Goal: Task Accomplishment & Management: Use online tool/utility

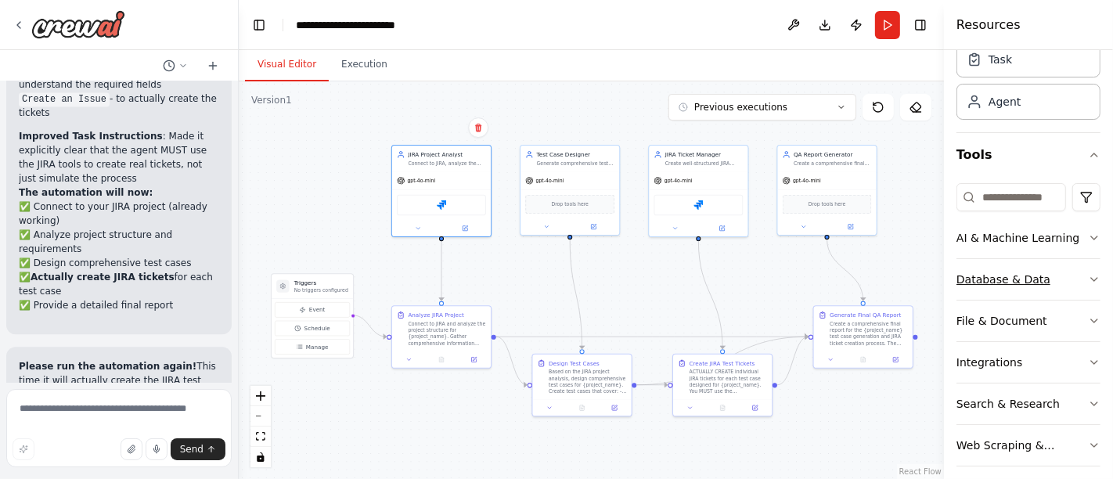
scroll to position [116, 0]
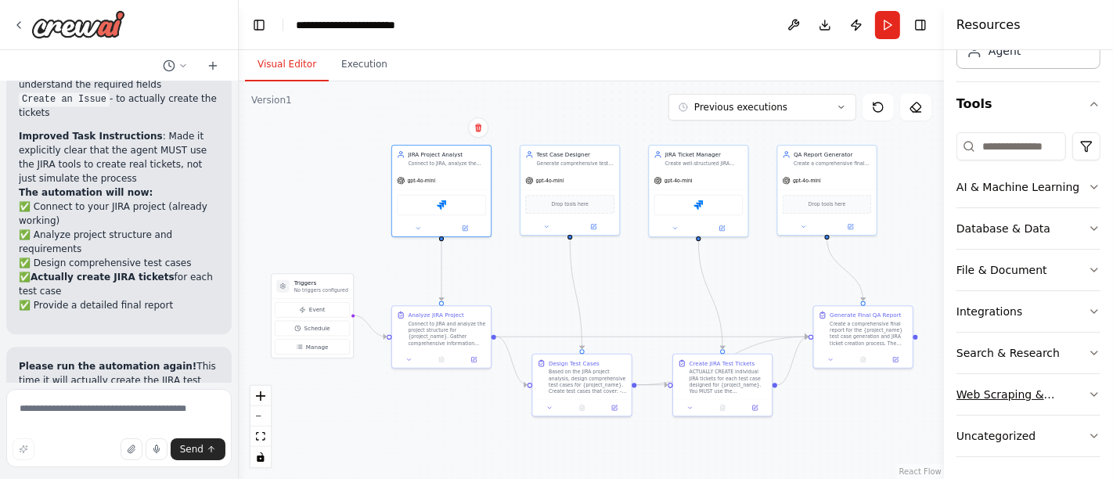
click at [1088, 388] on icon "button" at bounding box center [1094, 394] width 13 height 13
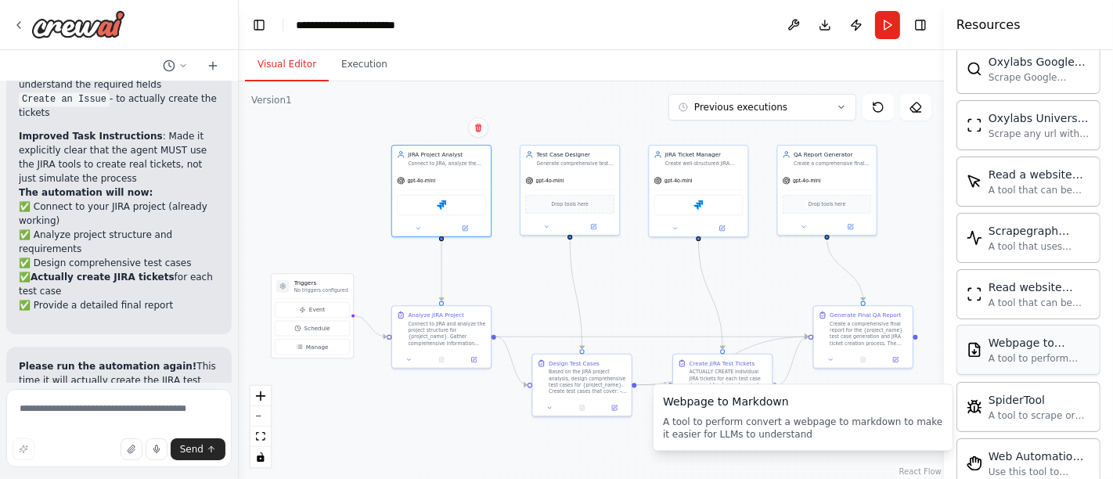
scroll to position [967, 0]
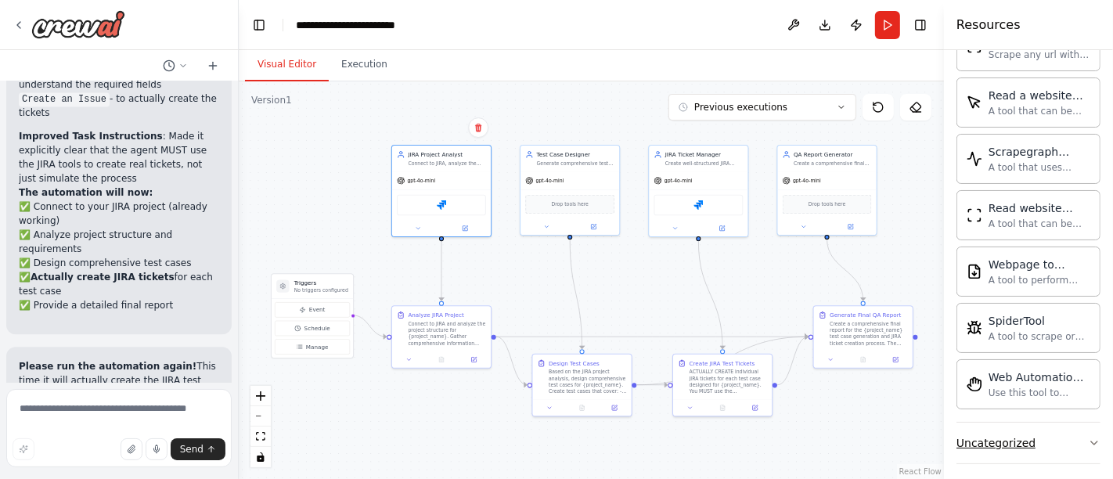
click at [1071, 430] on button "Uncategorized" at bounding box center [1029, 443] width 144 height 41
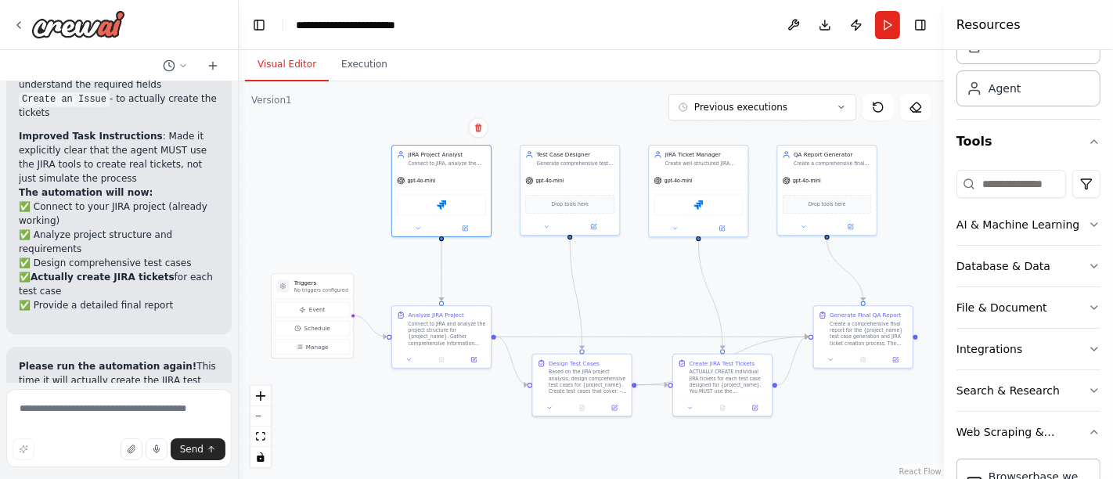
scroll to position [0, 0]
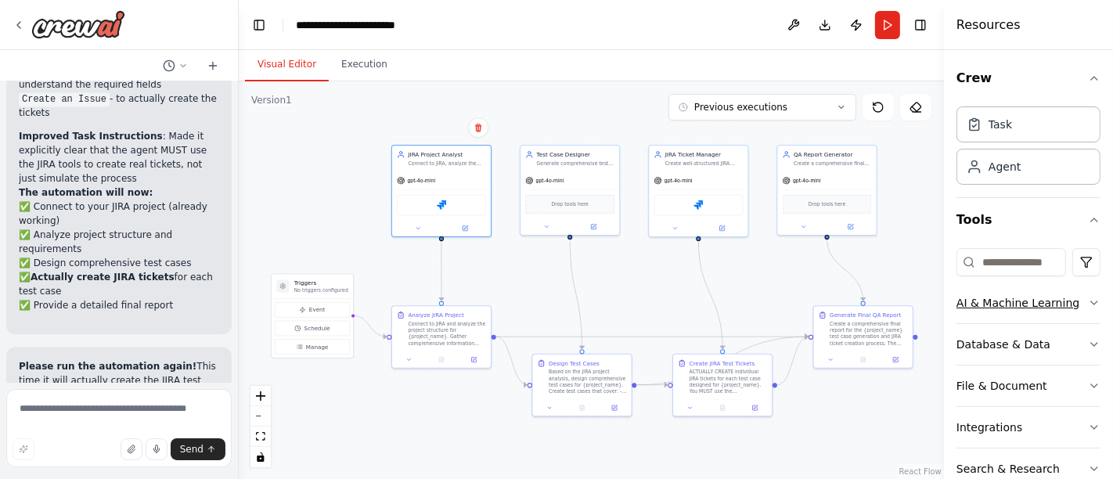
click at [1088, 302] on icon "button" at bounding box center [1094, 303] width 13 height 13
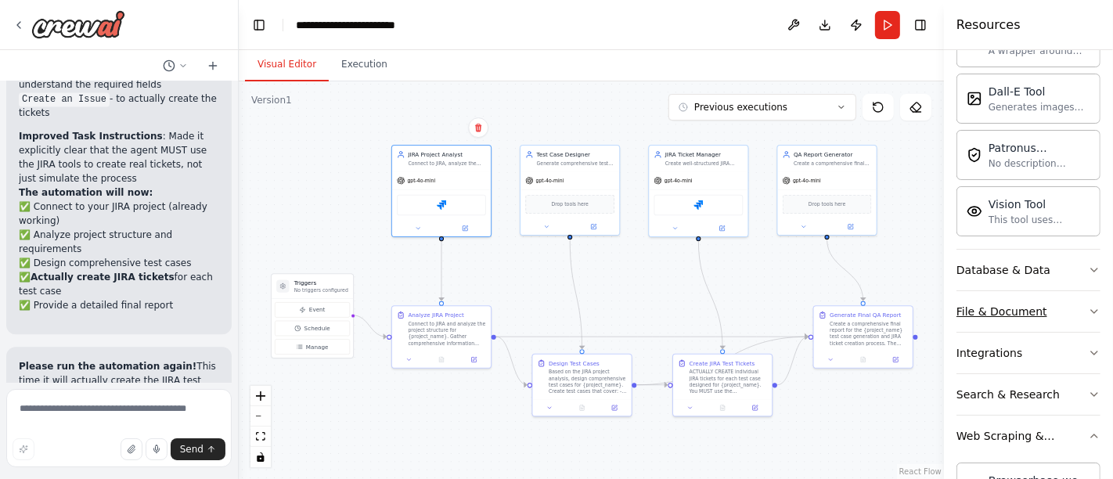
scroll to position [348, 0]
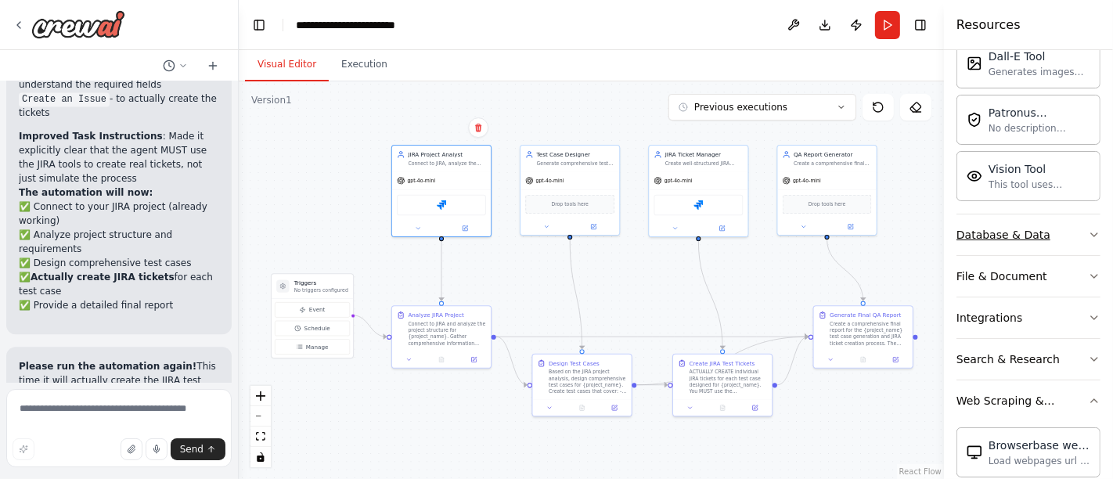
click at [1091, 233] on icon "button" at bounding box center [1094, 234] width 6 height 3
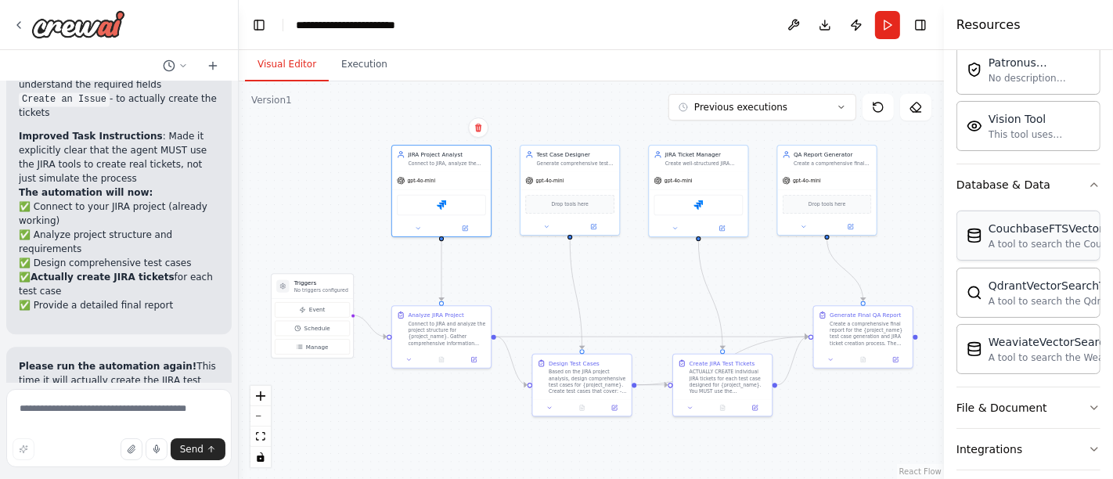
scroll to position [521, 0]
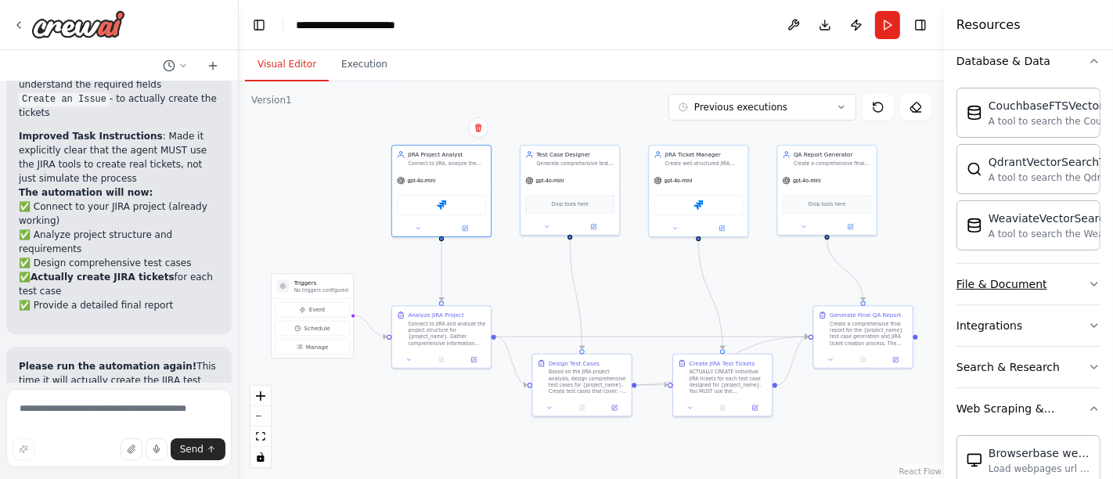
click at [1088, 278] on icon "button" at bounding box center [1094, 284] width 13 height 13
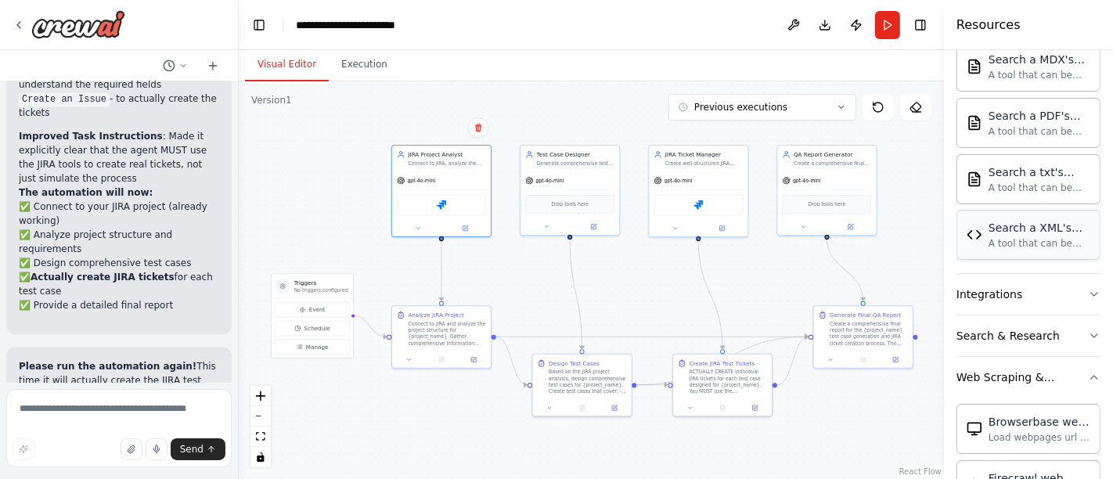
scroll to position [1043, 0]
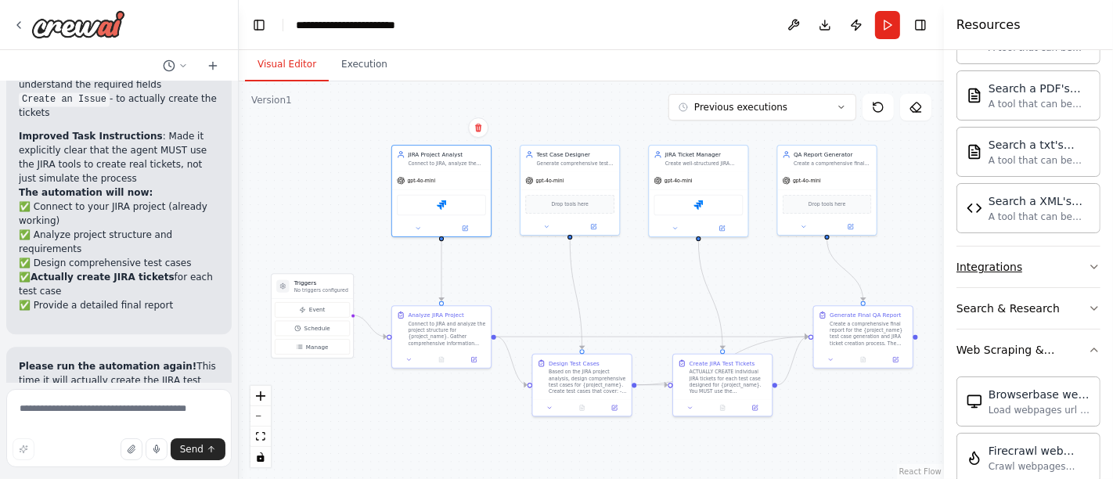
click at [1088, 261] on icon "button" at bounding box center [1094, 267] width 13 height 13
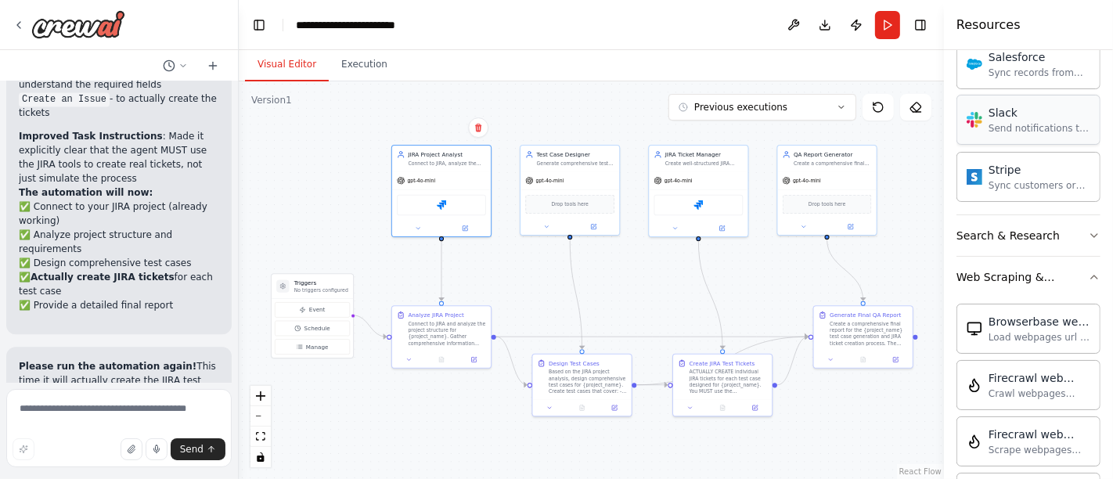
scroll to position [2174, 0]
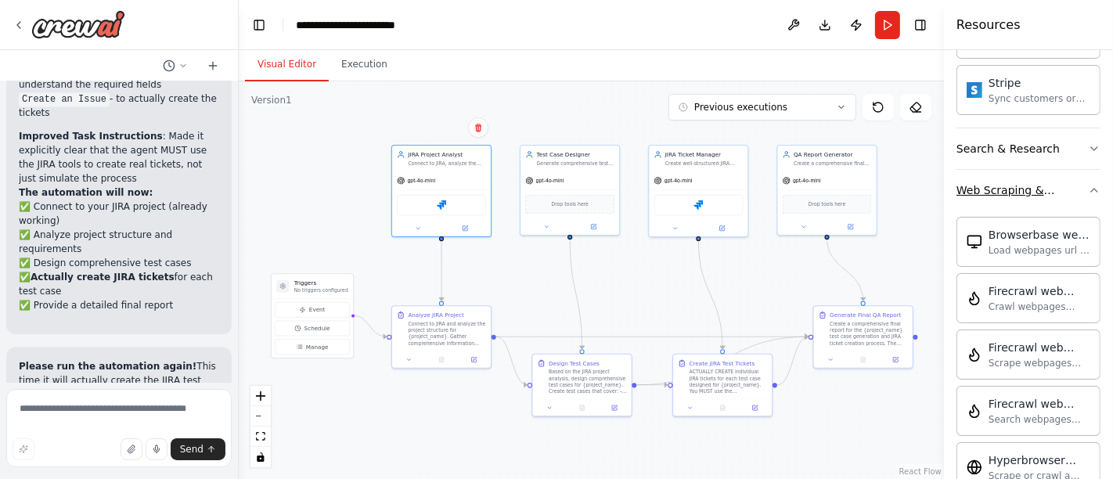
click at [1067, 186] on button "Web Scraping & Browsing" at bounding box center [1029, 190] width 144 height 41
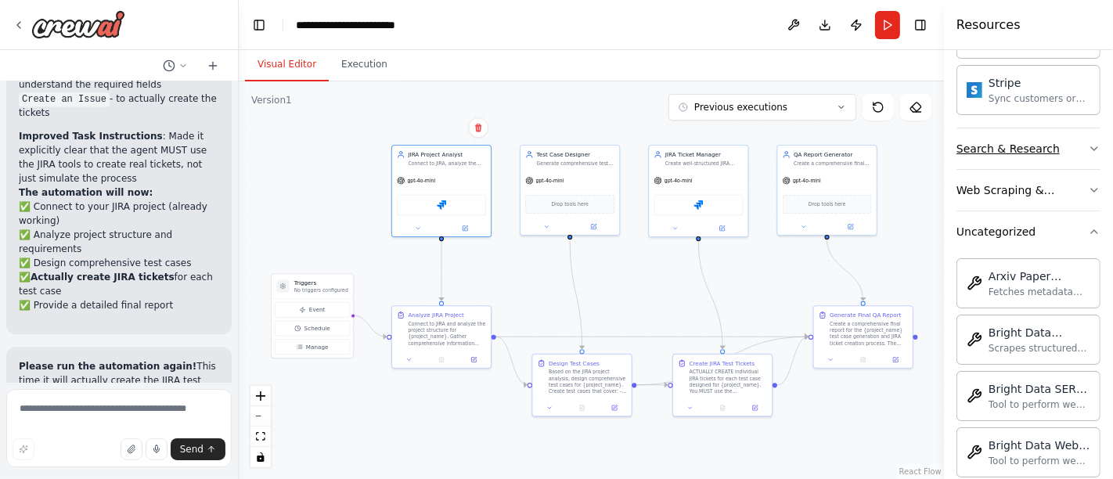
click at [1088, 142] on icon "button" at bounding box center [1094, 148] width 13 height 13
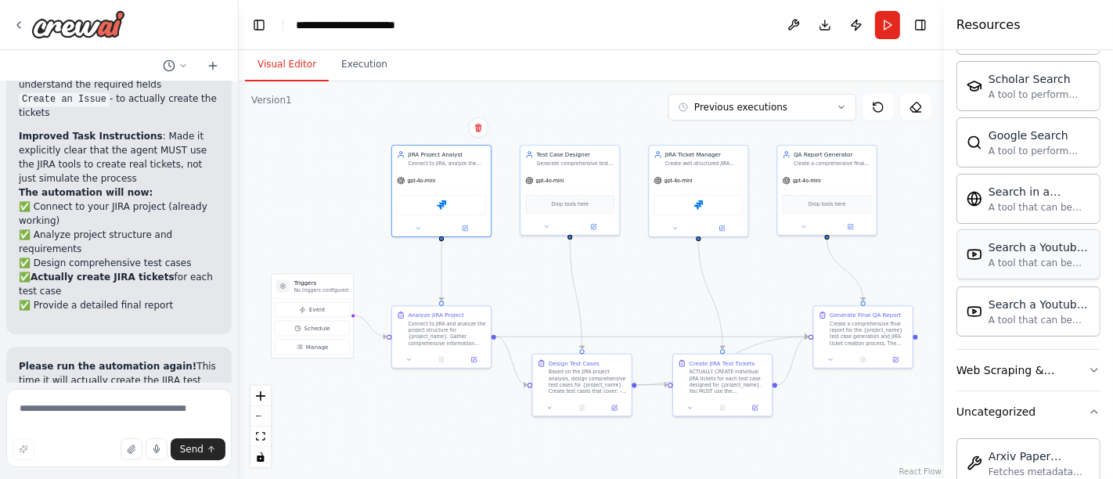
scroll to position [2957, 0]
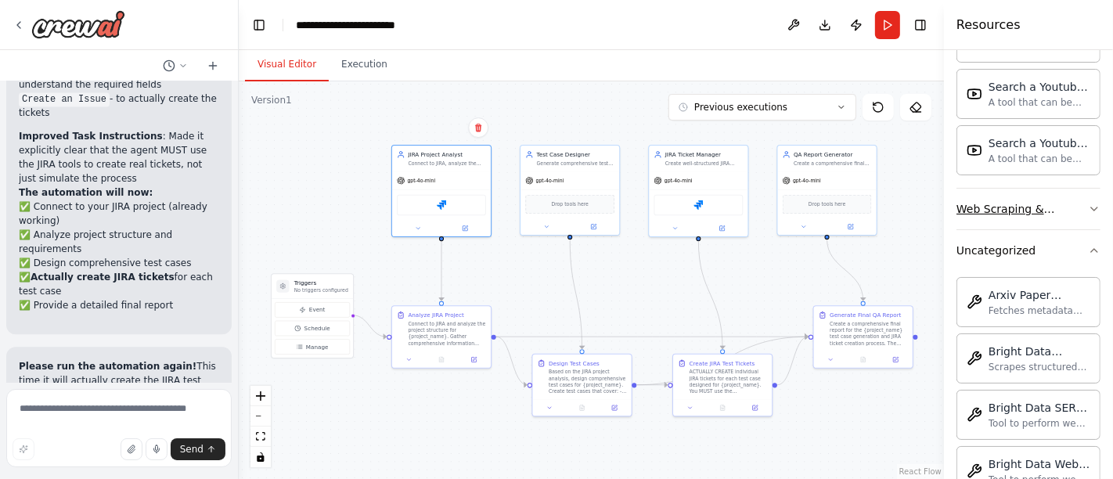
click at [1088, 203] on icon "button" at bounding box center [1094, 209] width 13 height 13
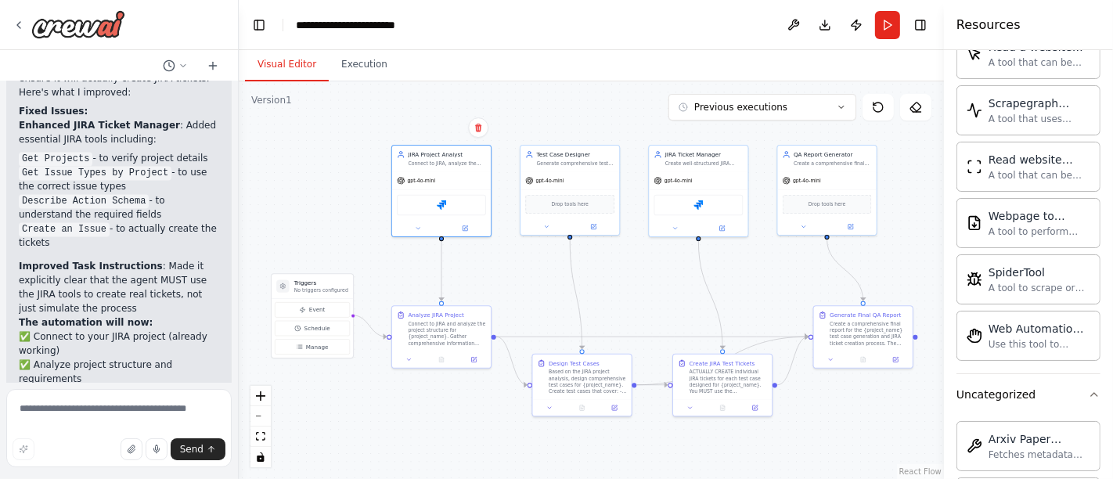
scroll to position [2774, 0]
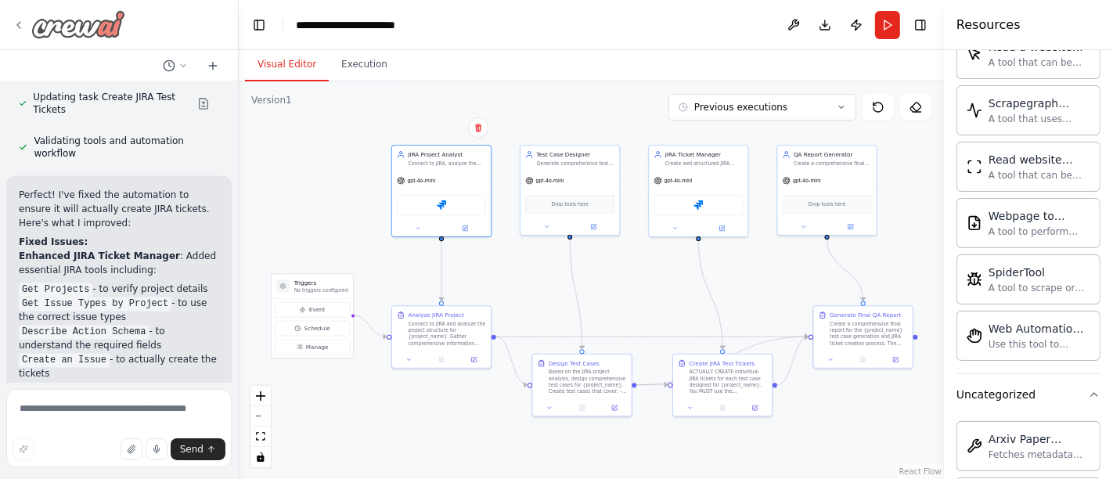
click at [13, 25] on icon at bounding box center [19, 25] width 13 height 13
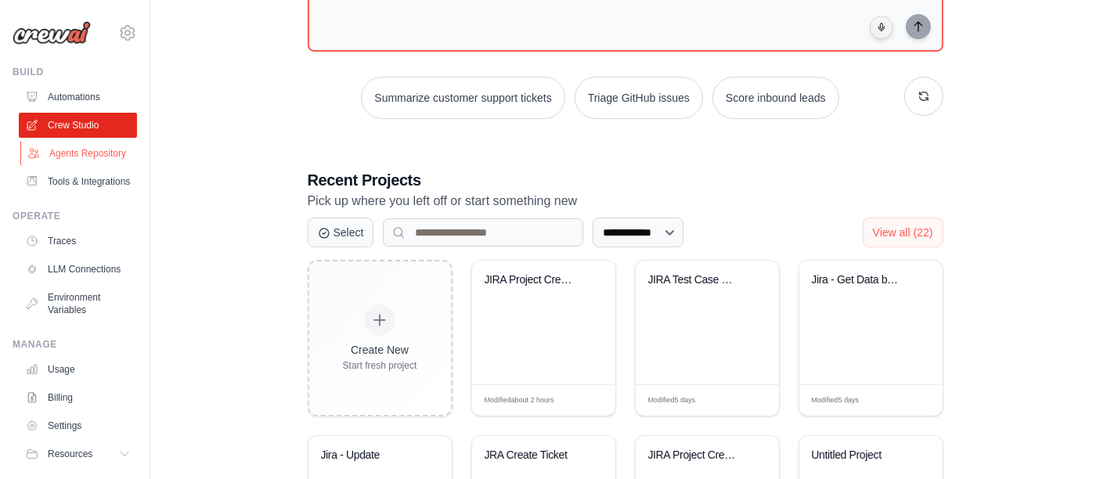
click at [71, 151] on link "Agents Repository" at bounding box center [79, 153] width 118 height 25
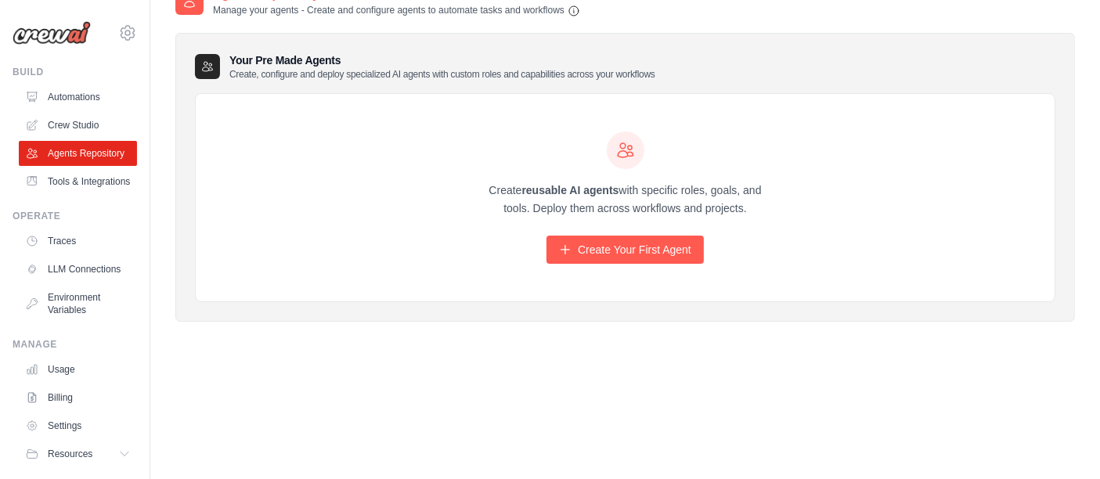
scroll to position [31, 0]
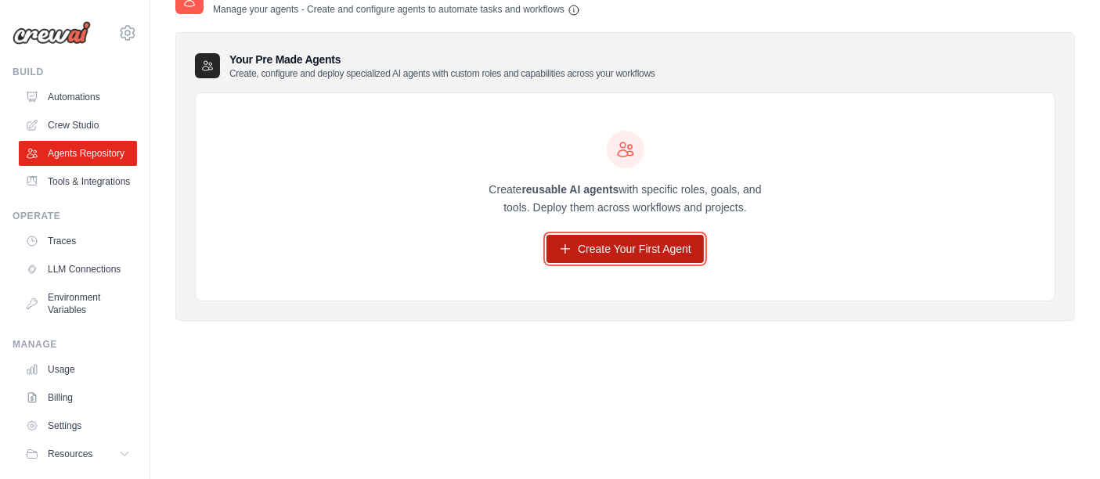
click at [607, 240] on link "Create Your First Agent" at bounding box center [624, 249] width 157 height 28
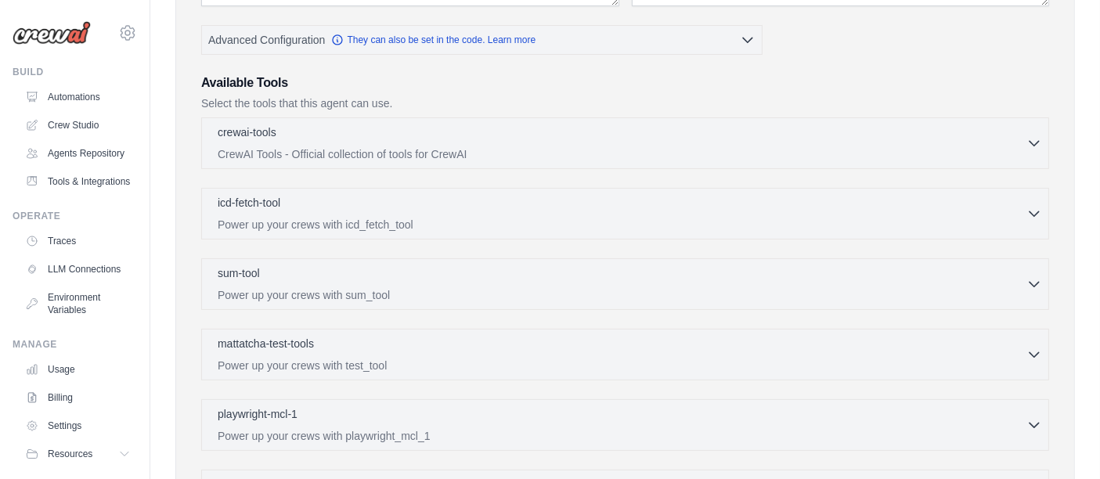
scroll to position [348, 0]
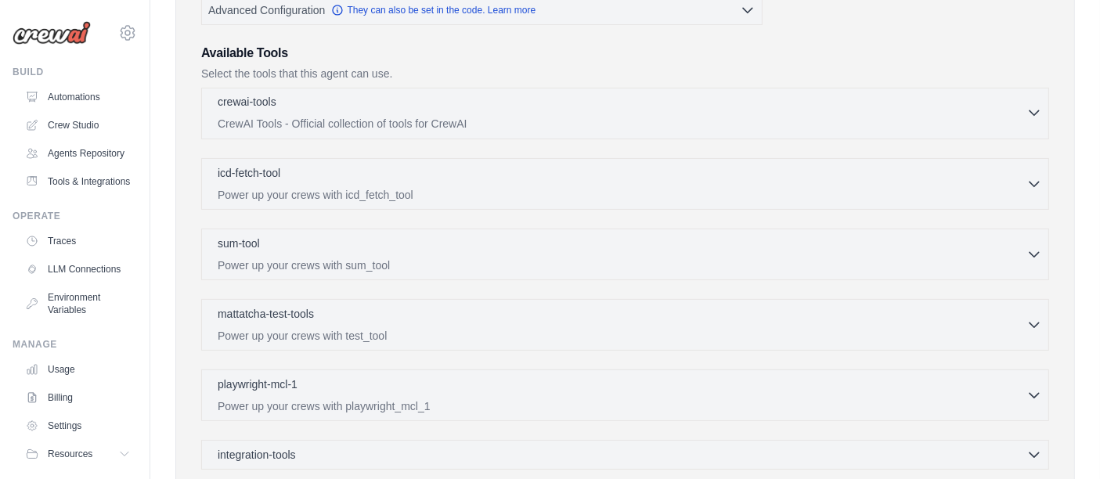
click at [1032, 108] on icon "button" at bounding box center [1034, 113] width 16 height 16
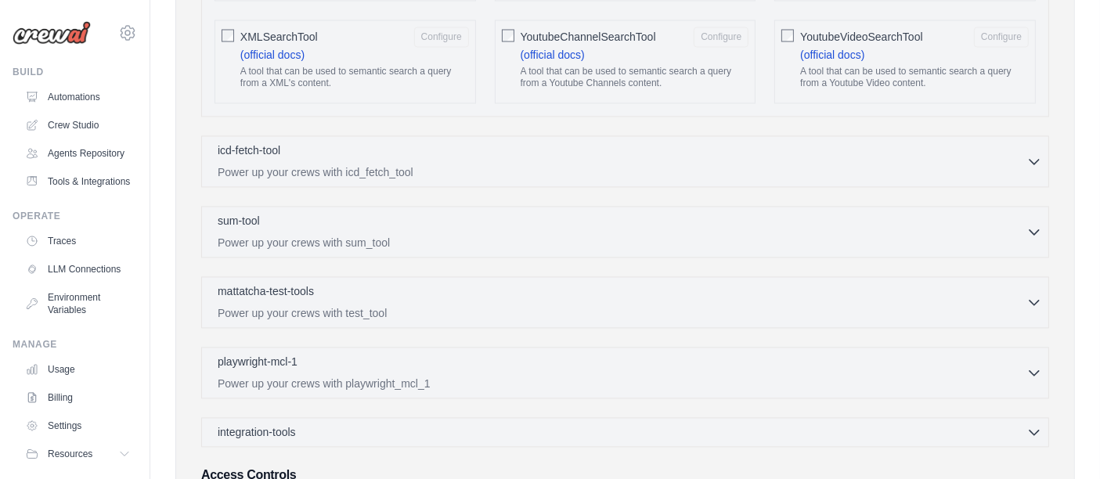
scroll to position [3131, 0]
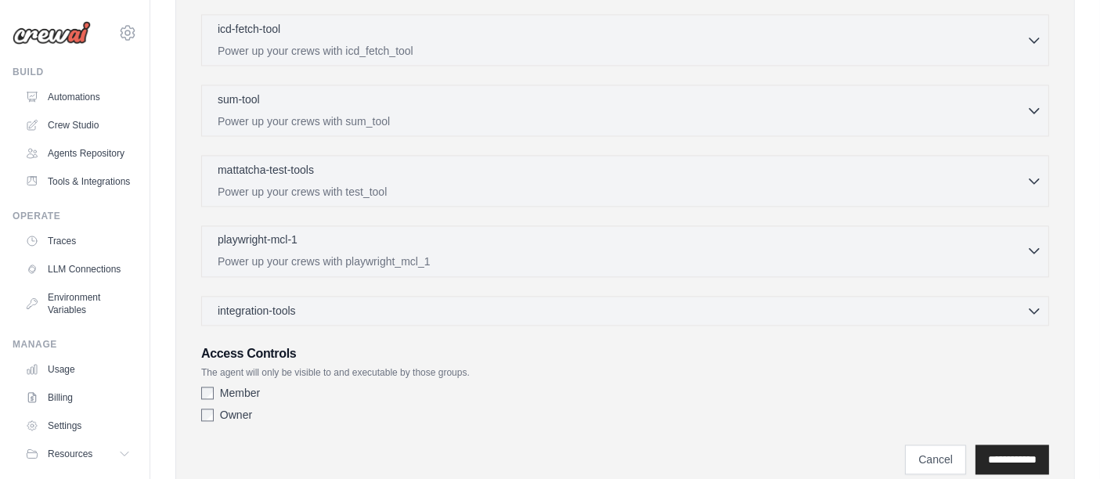
click at [1031, 243] on icon "button" at bounding box center [1034, 251] width 16 height 16
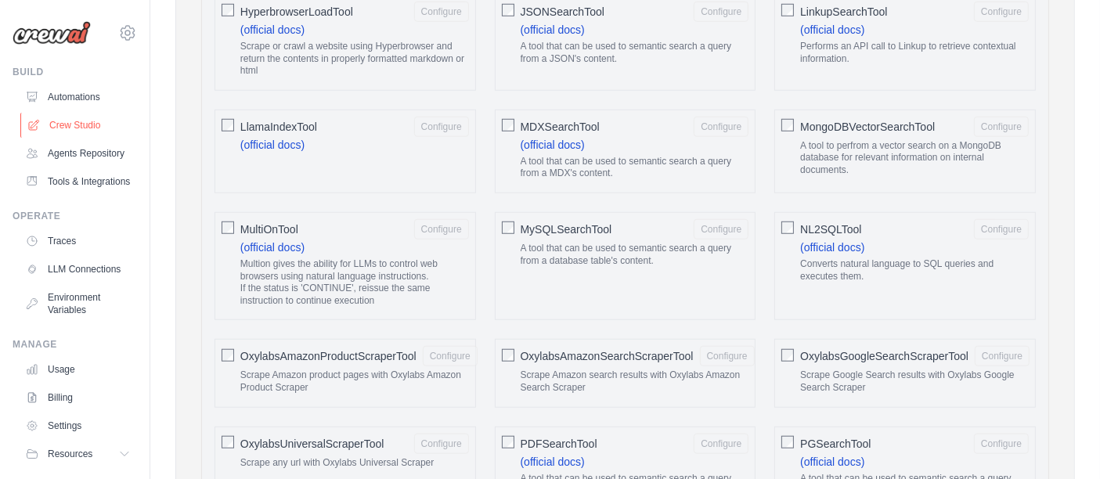
scroll to position [1301, 0]
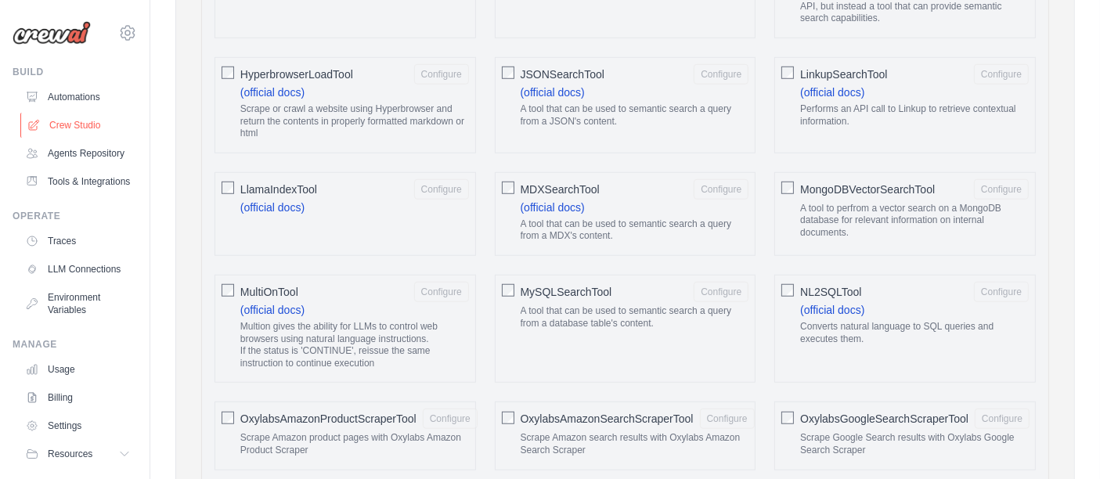
click at [56, 125] on link "Crew Studio" at bounding box center [79, 125] width 118 height 25
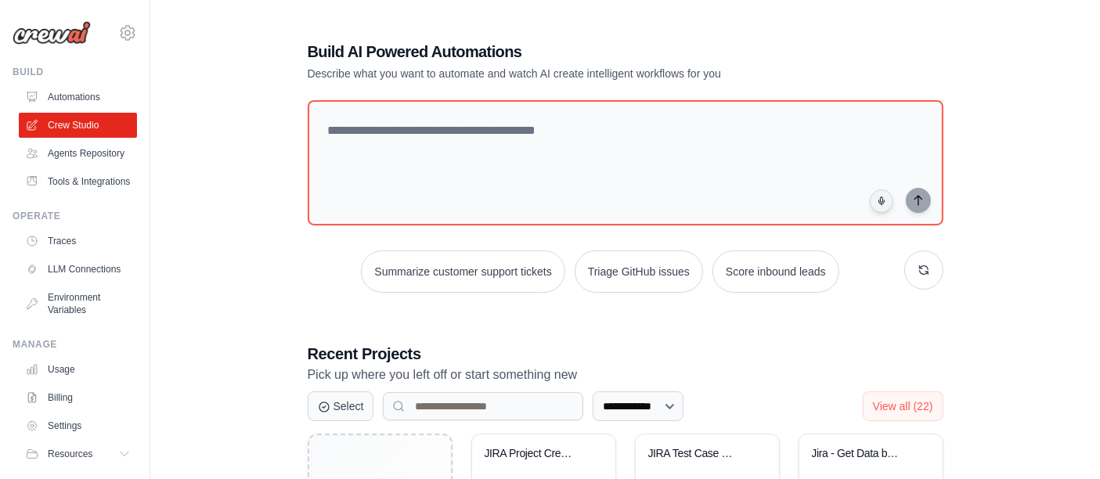
scroll to position [87, 0]
